Goal: Unclear

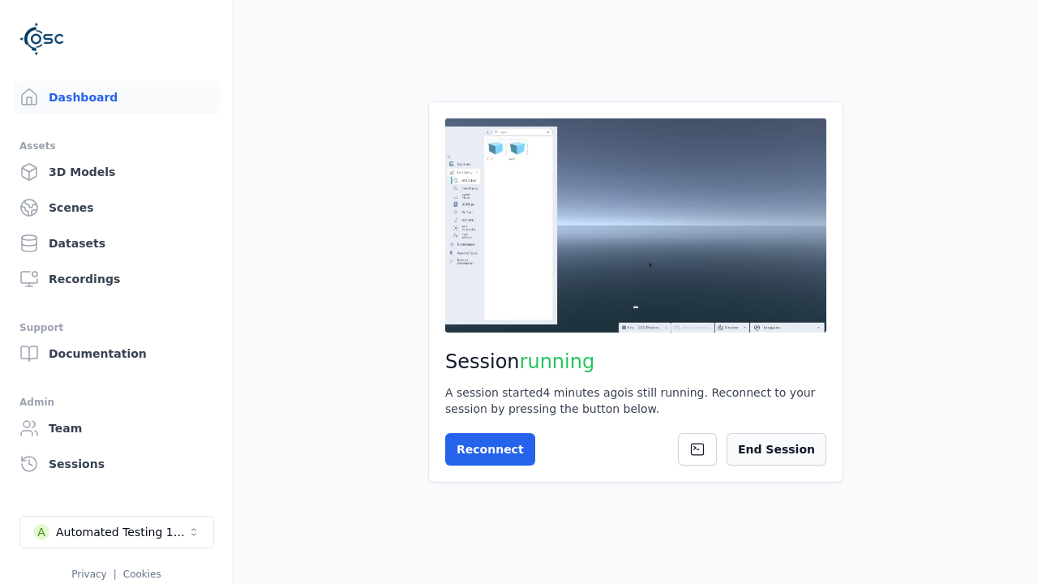
click at [819, 446] on button "End Session" at bounding box center [777, 449] width 100 height 32
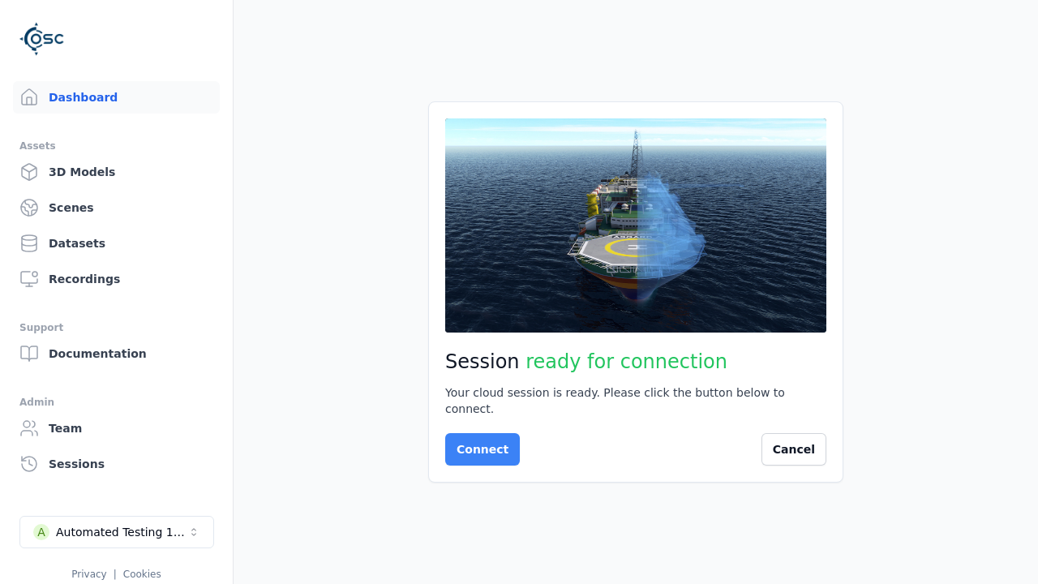
click at [478, 441] on button "Connect" at bounding box center [482, 449] width 75 height 32
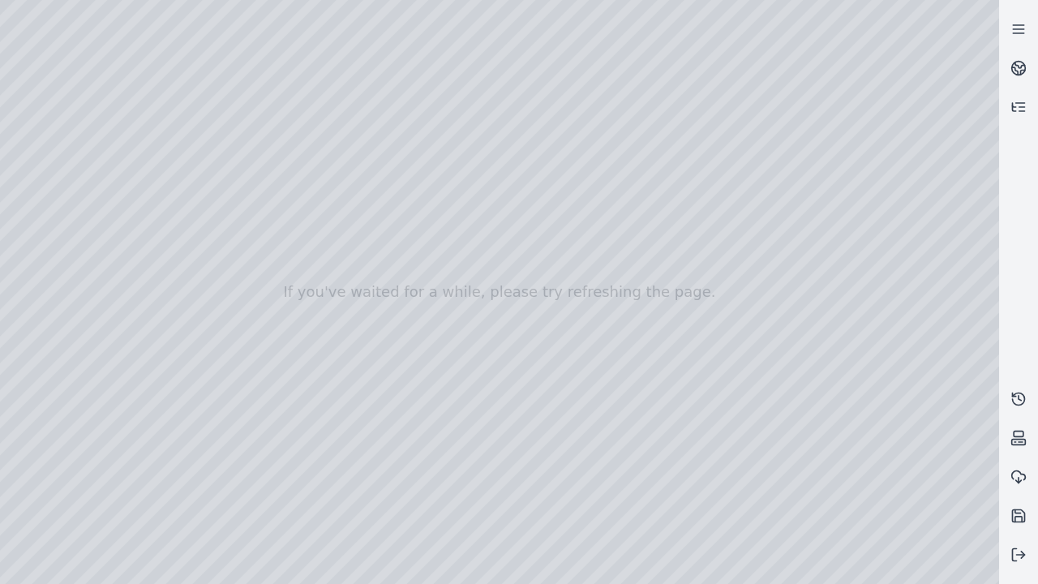
click at [36, 148] on div at bounding box center [499, 292] width 999 height 584
click at [35, 168] on div at bounding box center [499, 292] width 999 height 584
click at [270, 37] on div at bounding box center [499, 292] width 999 height 584
drag, startPoint x: 164, startPoint y: 109, endPoint x: 538, endPoint y: 401, distance: 474.5
click at [538, 401] on div at bounding box center [499, 292] width 999 height 584
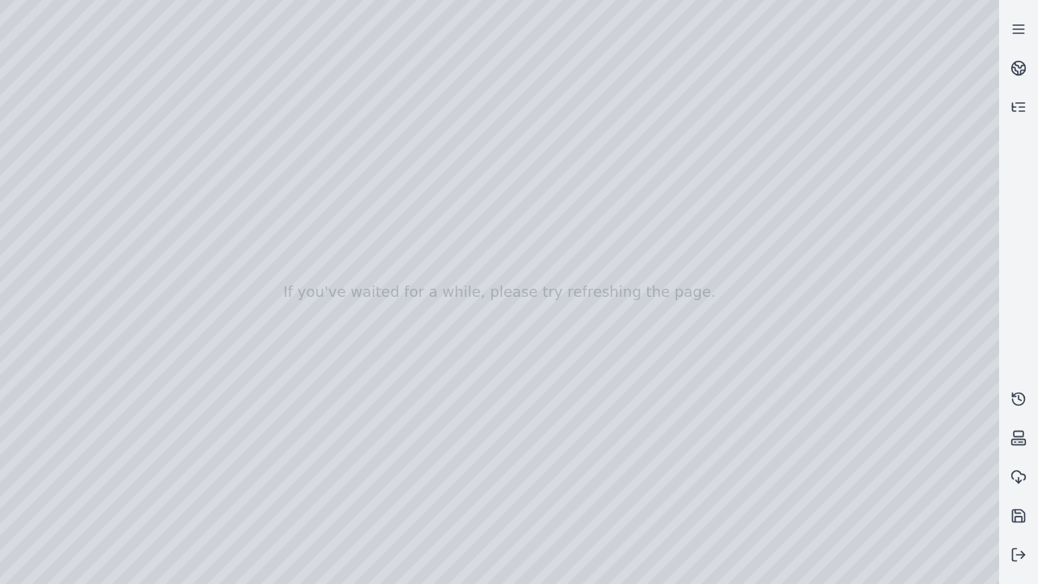
click at [641, 570] on div at bounding box center [499, 292] width 999 height 584
